Goal: Check status: Check status

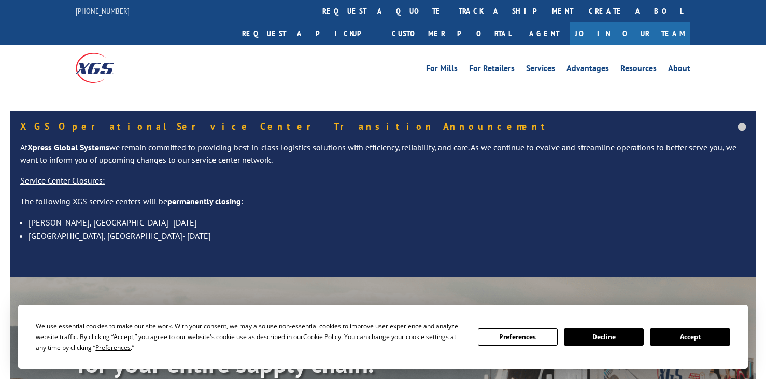
click at [0, 157] on div "XGS Operational Service Center Transition Announcement At Xpress Global Systems…" at bounding box center [383, 184] width 766 height 187
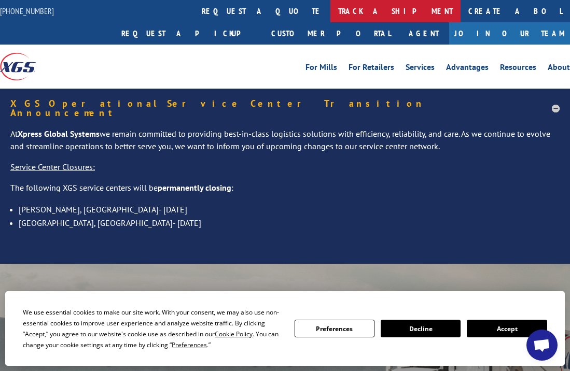
click at [330, 11] on link "track a shipment" at bounding box center [395, 11] width 130 height 22
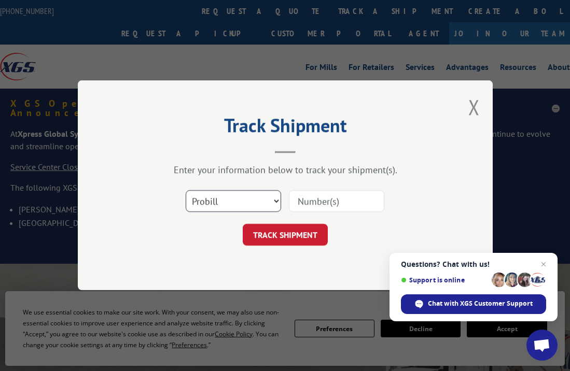
drag, startPoint x: 249, startPoint y: 197, endPoint x: 249, endPoint y: 204, distance: 7.3
click at [249, 200] on select "Select category... Probill BOL PO" at bounding box center [233, 202] width 95 height 22
select select "po"
click at [186, 191] on select "Select category... Probill BOL PO" at bounding box center [233, 202] width 95 height 22
click at [328, 204] on input at bounding box center [336, 202] width 95 height 22
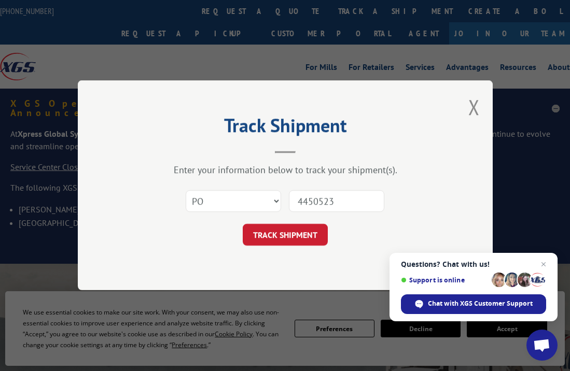
type input "44505231"
click button "TRACK SHIPMENT" at bounding box center [285, 236] width 85 height 22
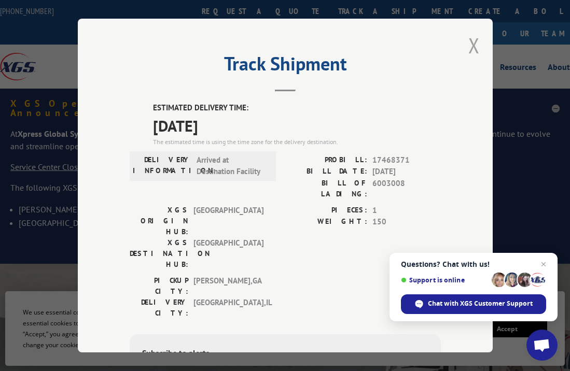
click at [470, 36] on button "Close modal" at bounding box center [473, 45] width 11 height 27
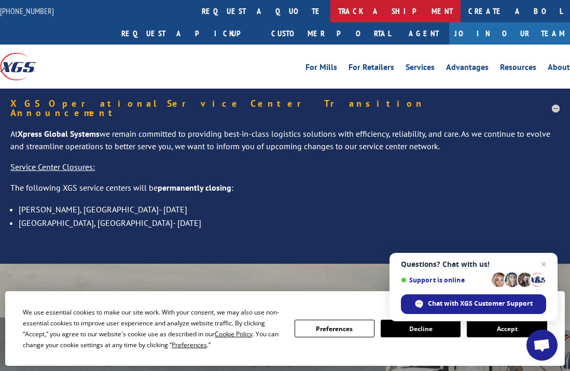
click at [330, 9] on link "track a shipment" at bounding box center [395, 11] width 130 height 22
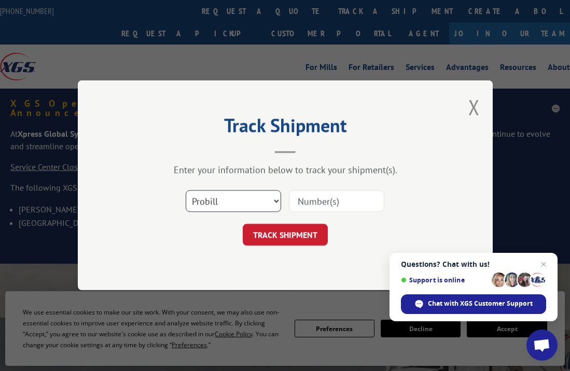
click at [235, 199] on select "Select category... Probill BOL PO" at bounding box center [233, 202] width 95 height 22
select select "po"
click at [186, 191] on select "Select category... Probill BOL PO" at bounding box center [233, 202] width 95 height 22
click at [328, 199] on input at bounding box center [336, 202] width 95 height 22
type input "44505239"
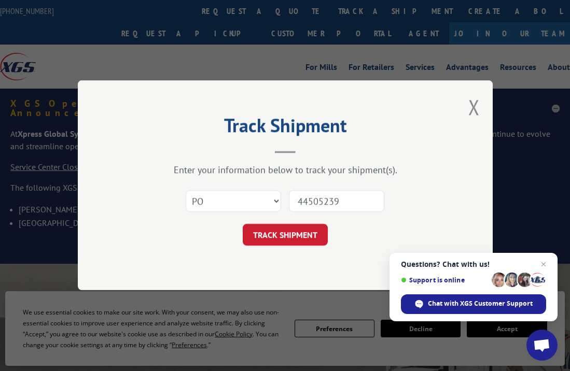
click button "TRACK SHIPMENT" at bounding box center [285, 236] width 85 height 22
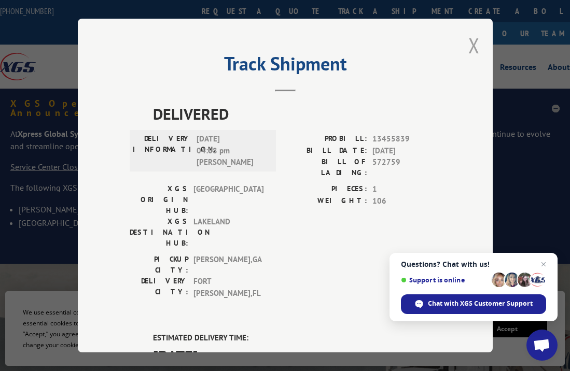
click at [474, 39] on button "Close modal" at bounding box center [473, 45] width 11 height 27
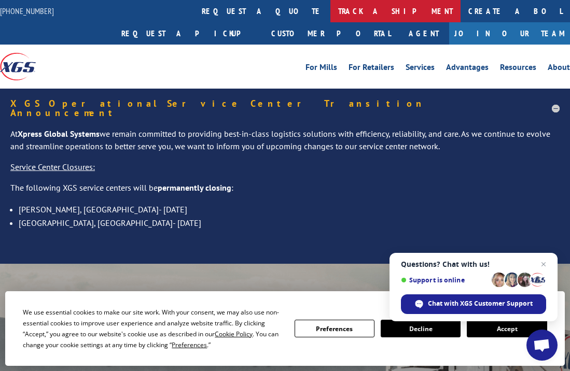
click at [330, 7] on link "track a shipment" at bounding box center [395, 11] width 130 height 22
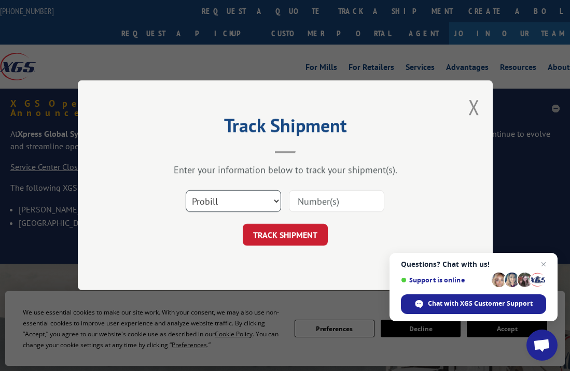
drag, startPoint x: 227, startPoint y: 200, endPoint x: 227, endPoint y: 207, distance: 7.8
click at [227, 200] on select "Select category... Probill BOL PO" at bounding box center [233, 202] width 95 height 22
select select "po"
click at [186, 191] on select "Select category... Probill BOL PO" at bounding box center [233, 202] width 95 height 22
click at [309, 205] on input at bounding box center [336, 202] width 95 height 22
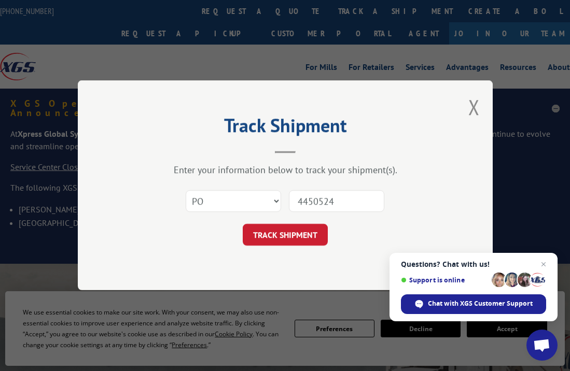
type input "44505248"
click button "TRACK SHIPMENT" at bounding box center [285, 236] width 85 height 22
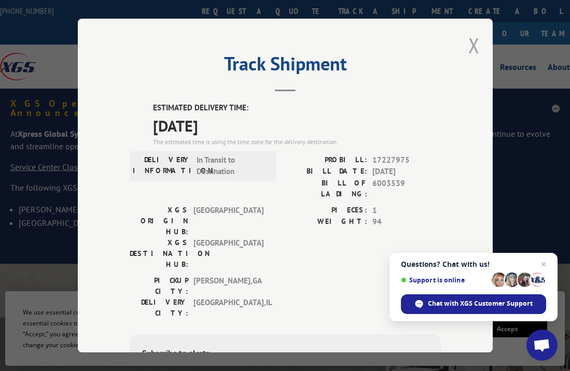
click at [468, 44] on button "Close modal" at bounding box center [473, 45] width 11 height 27
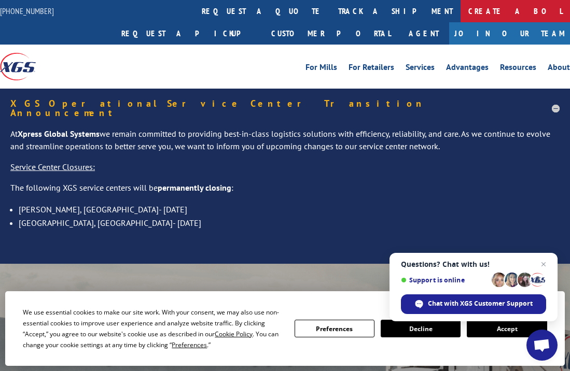
click at [460, 9] on link "Create a BOL" at bounding box center [514, 11] width 109 height 22
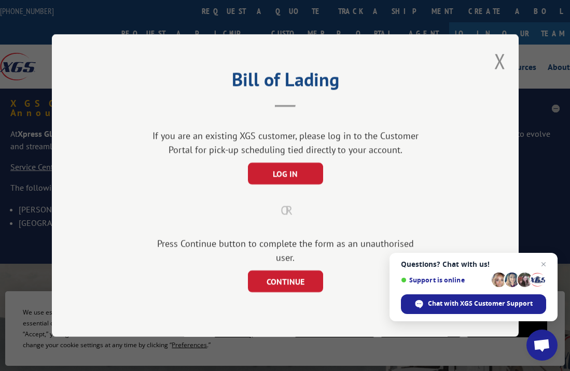
click at [499, 70] on button "Close modal" at bounding box center [499, 60] width 11 height 27
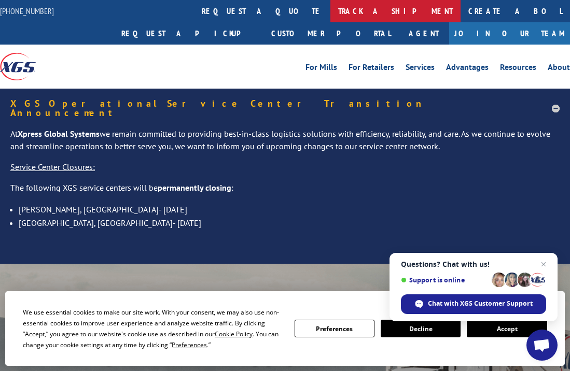
click at [330, 7] on link "track a shipment" at bounding box center [395, 11] width 130 height 22
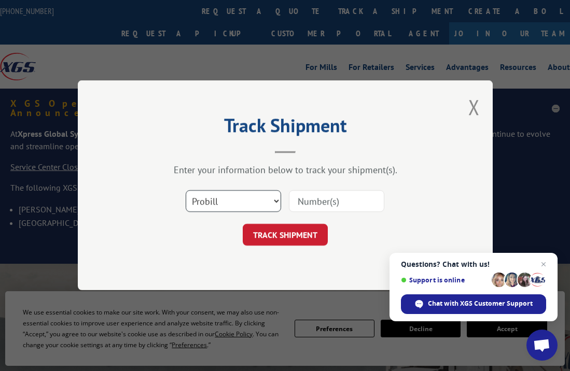
click at [231, 204] on select "Select category... Probill BOL PO" at bounding box center [233, 202] width 95 height 22
select select "po"
click at [186, 191] on select "Select category... Probill BOL PO" at bounding box center [233, 202] width 95 height 22
click at [321, 198] on input at bounding box center [336, 202] width 95 height 22
type input "44505008"
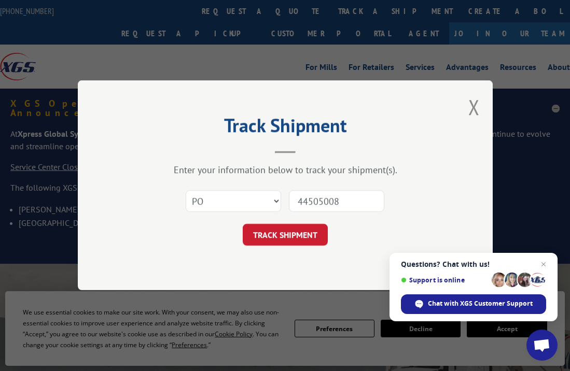
click at [243, 225] on button "TRACK SHIPMENT" at bounding box center [285, 236] width 85 height 22
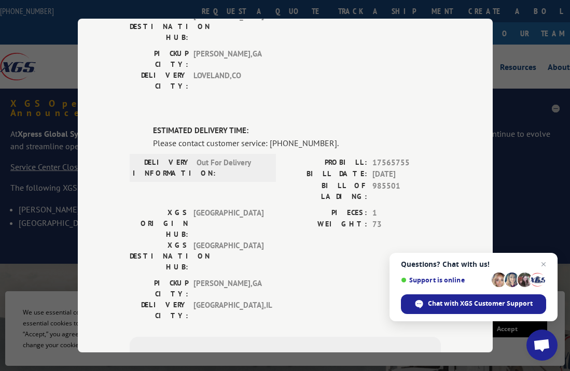
scroll to position [207, 0]
